Goal: Communication & Community: Answer question/provide support

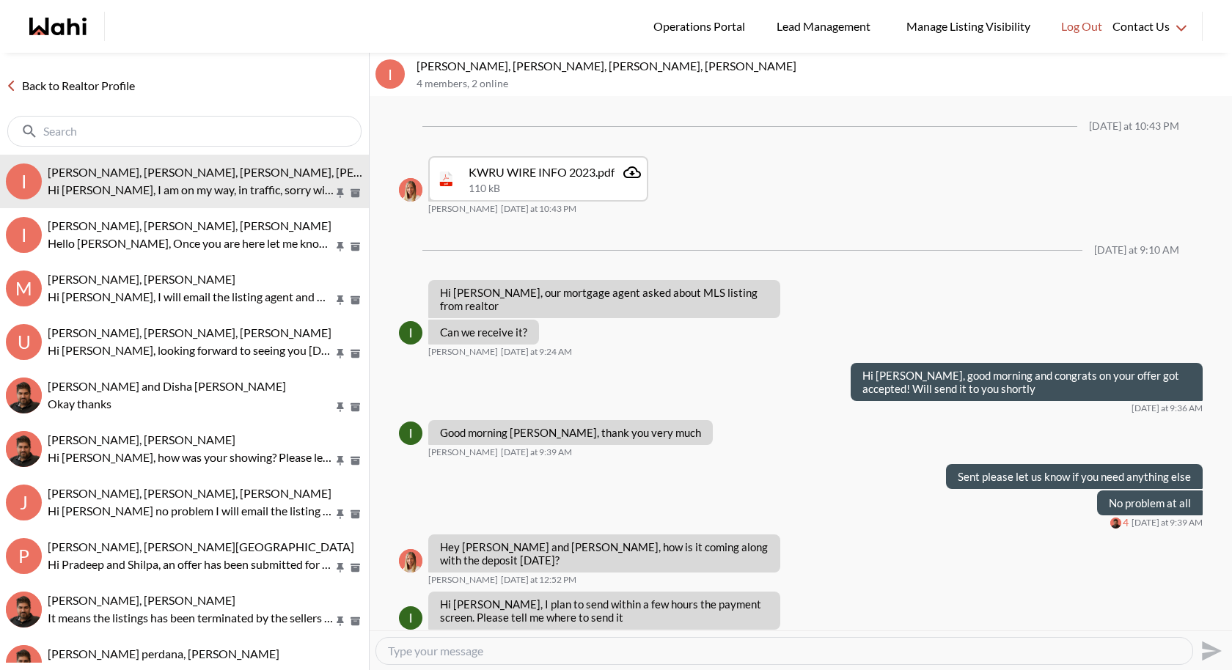
scroll to position [764, 0]
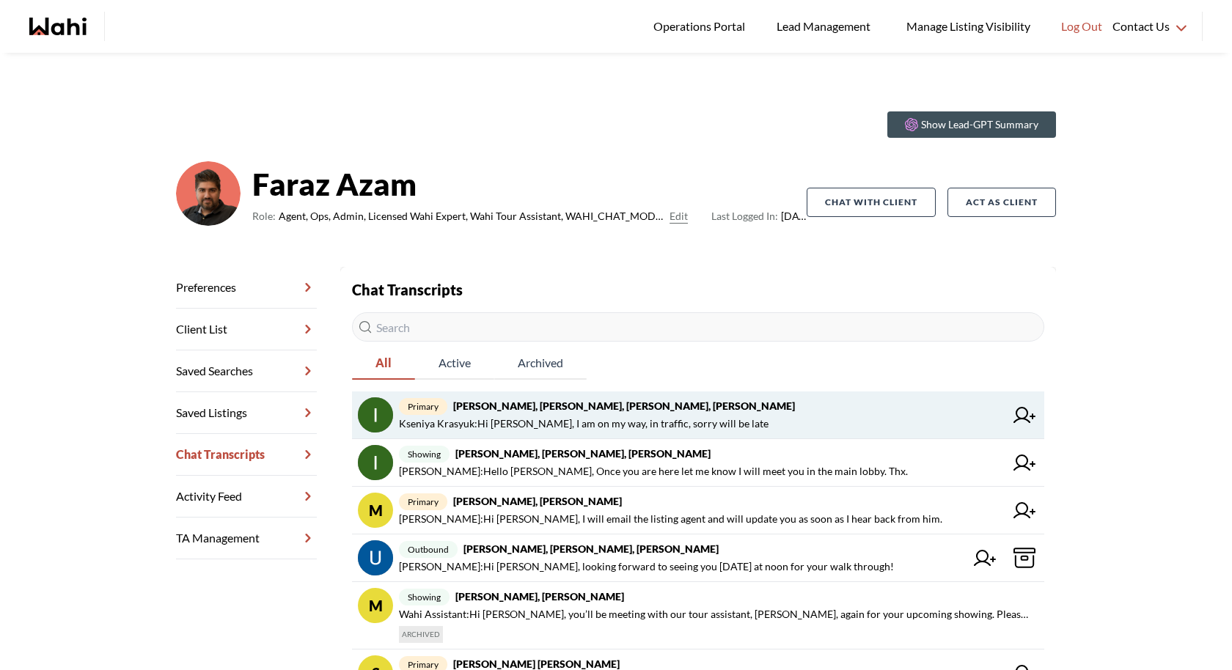
click at [764, 395] on link "primary Irina Krasyuk, Kseniya Krasyuk, Michelle, Faraz Kseniya Krasyuk : Hi Pa…" at bounding box center [698, 416] width 692 height 48
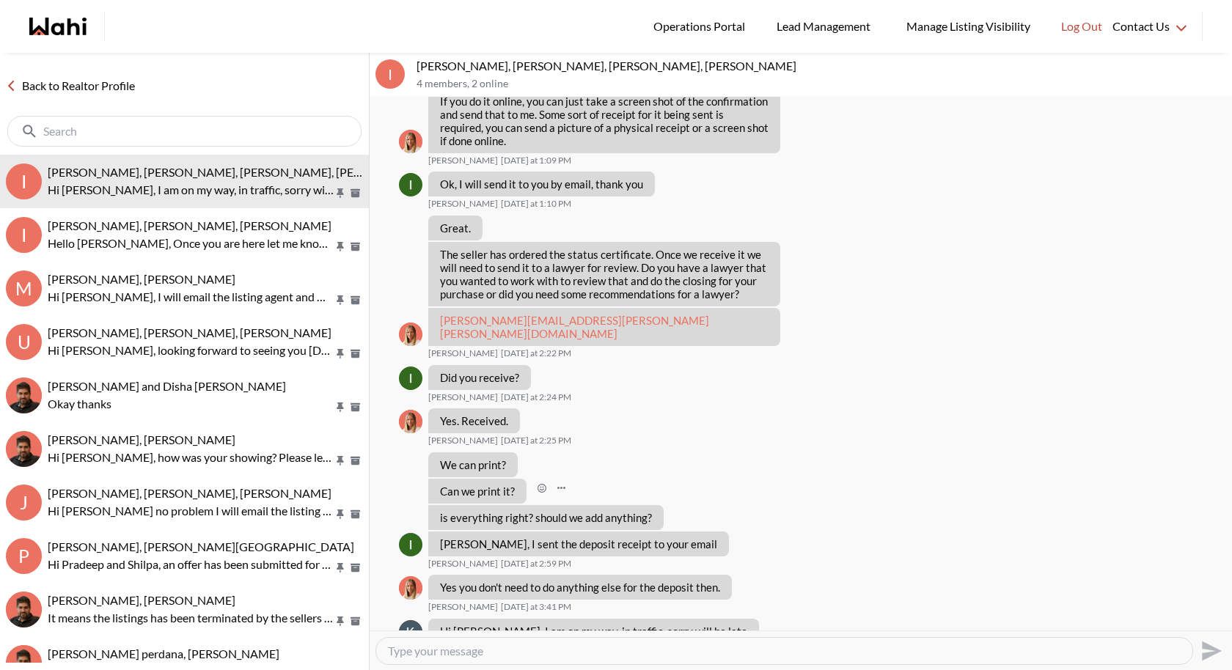
scroll to position [704, 0]
